Goal: Information Seeking & Learning: Learn about a topic

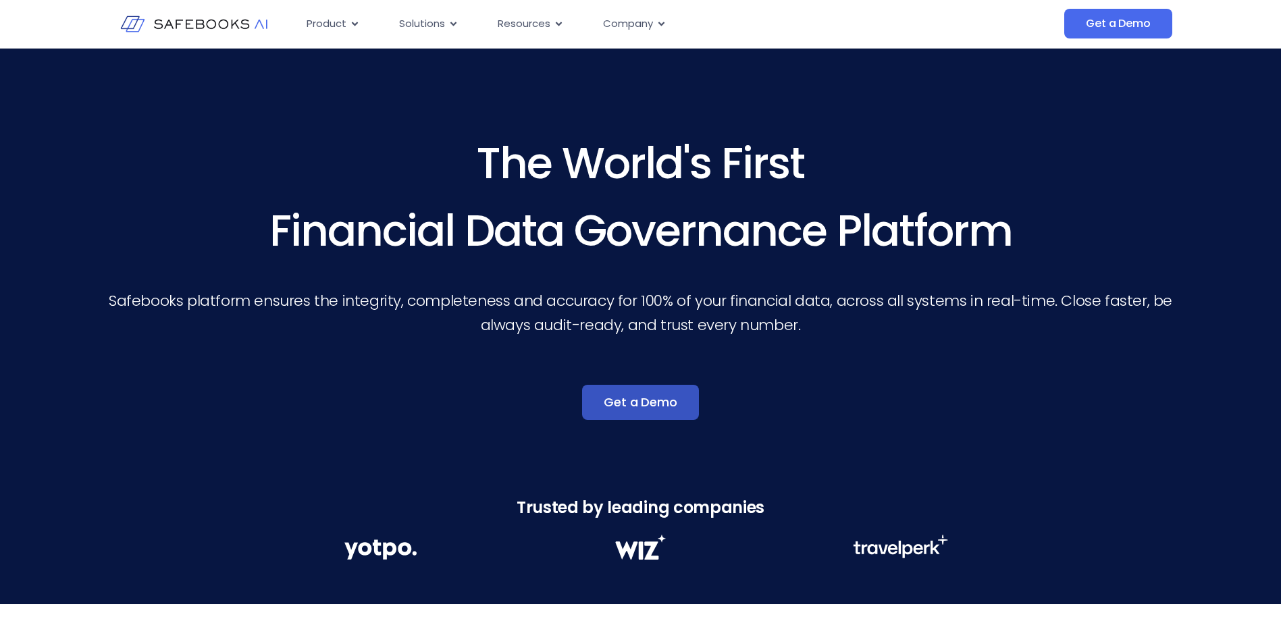
click at [631, 412] on link "Get a Demo" at bounding box center [640, 402] width 116 height 35
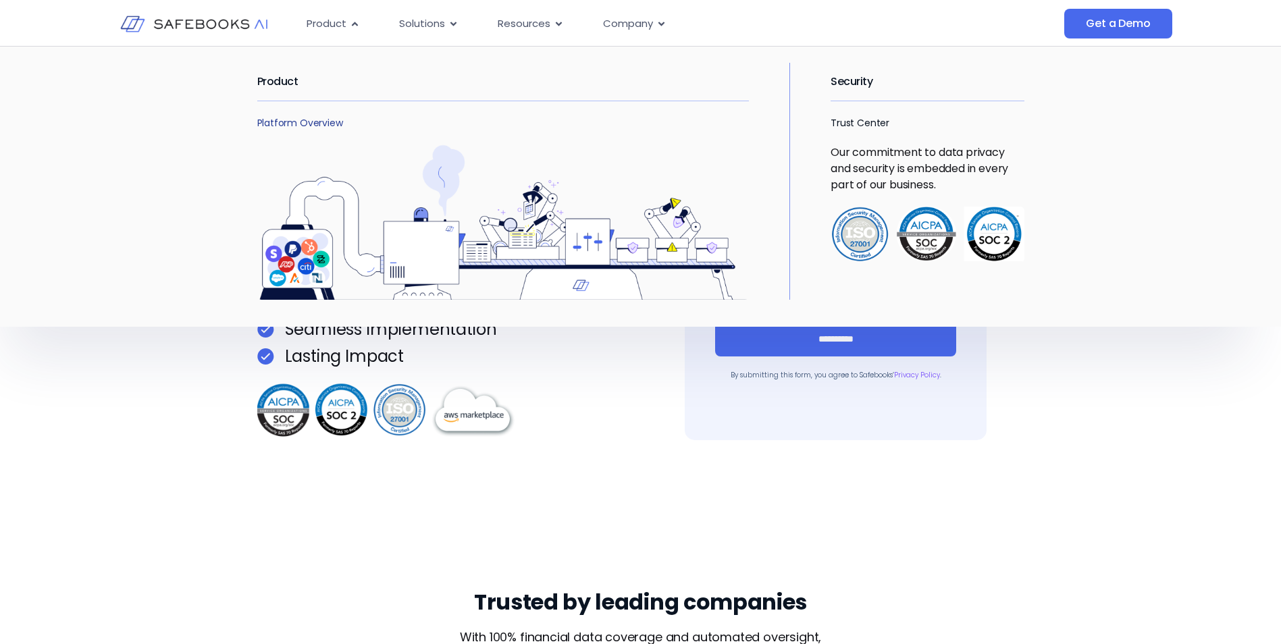
click at [334, 127] on link "Platform Overview" at bounding box center [300, 123] width 86 height 14
